Goal: Information Seeking & Learning: Learn about a topic

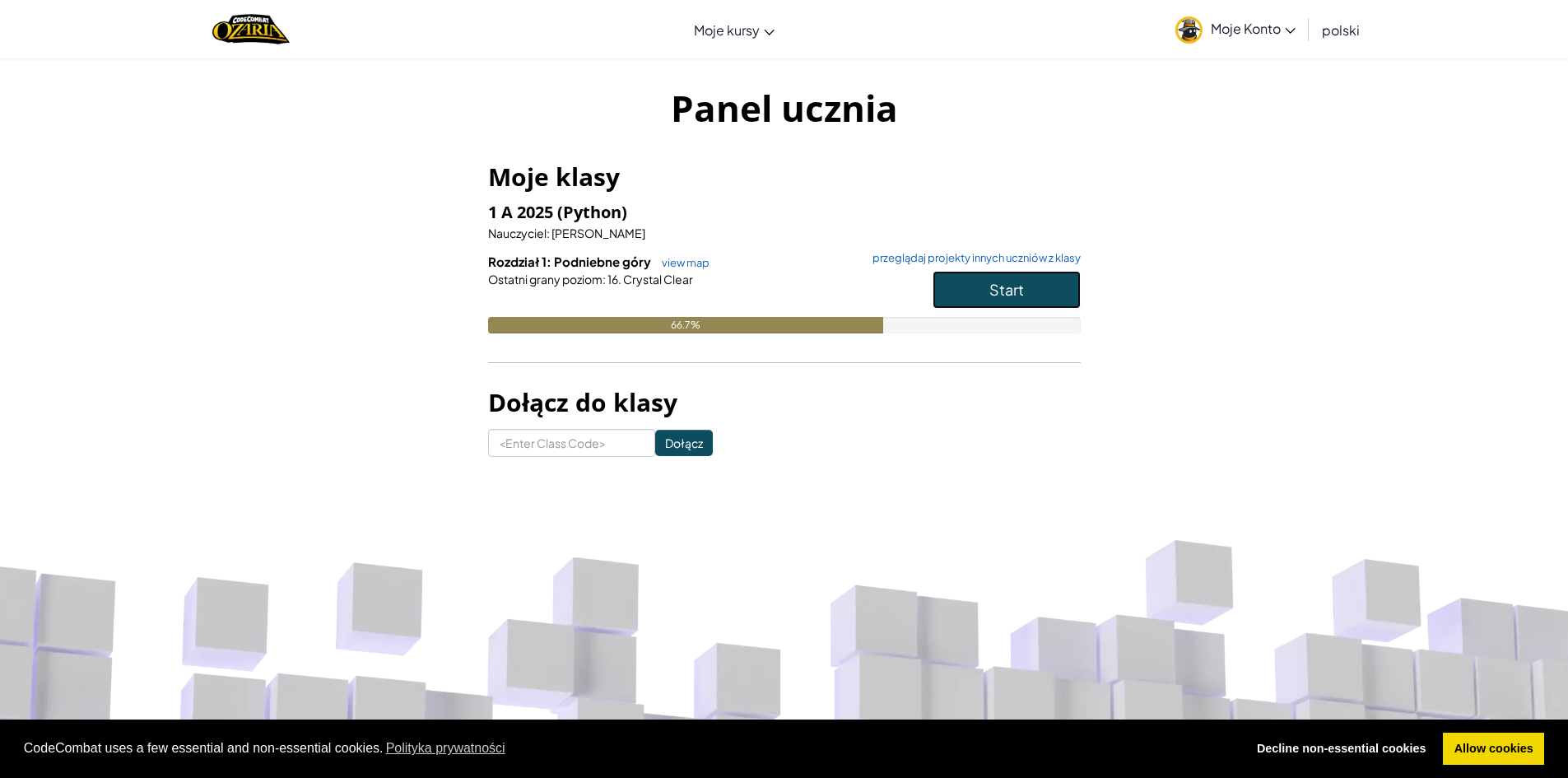
drag, startPoint x: 1015, startPoint y: 293, endPoint x: 978, endPoint y: 288, distance: 37.3
click at [1015, 292] on span "Start" at bounding box center [1007, 289] width 35 height 19
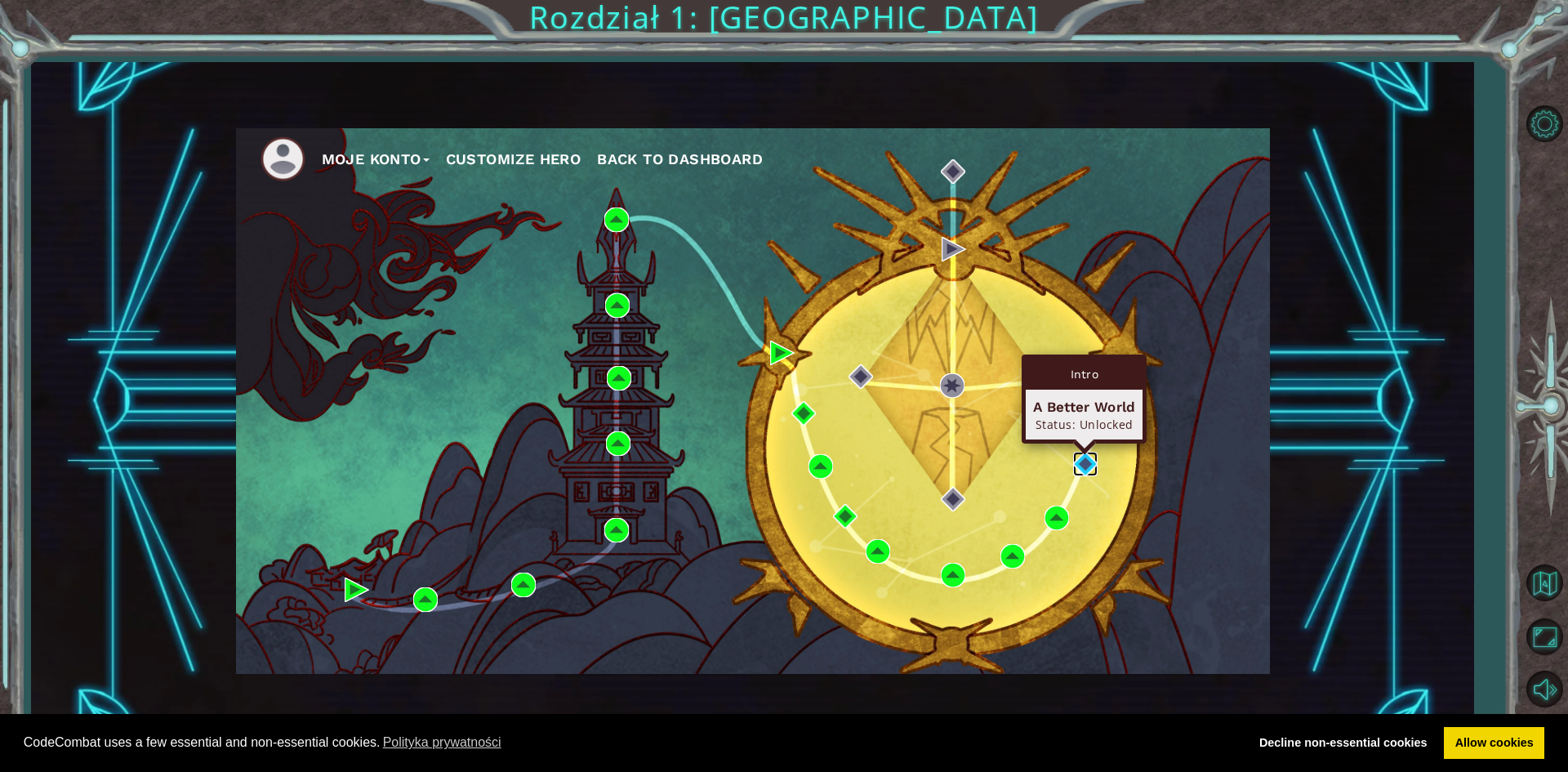
click at [1094, 463] on img at bounding box center [1085, 464] width 24 height 25
